Goal: Information Seeking & Learning: Find specific page/section

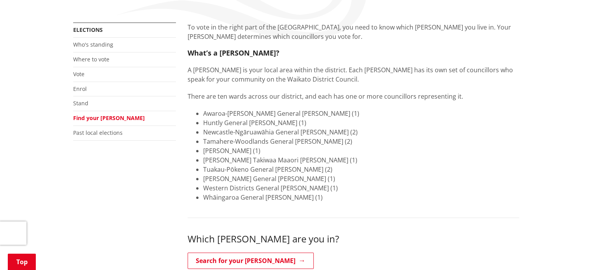
scroll to position [135, 0]
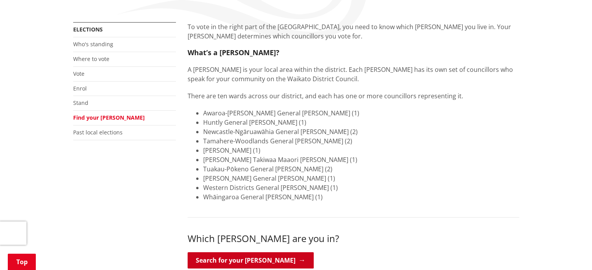
click at [245, 261] on link "Search for your [PERSON_NAME]" at bounding box center [251, 261] width 126 height 16
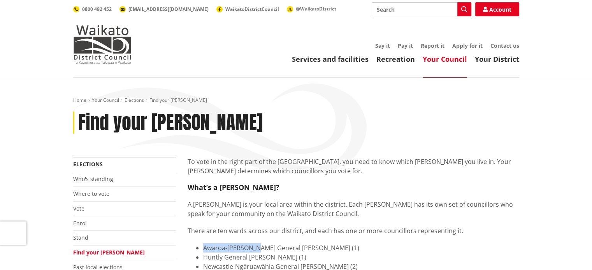
drag, startPoint x: 260, startPoint y: 248, endPoint x: 202, endPoint y: 248, distance: 58.0
copy li "Awaroa-[PERSON_NAME]"
